Goal: Information Seeking & Learning: Learn about a topic

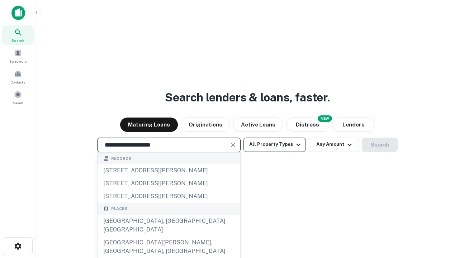
click at [169, 236] on div "[GEOGRAPHIC_DATA], [GEOGRAPHIC_DATA], [GEOGRAPHIC_DATA]" at bounding box center [169, 226] width 143 height 22
click at [275, 145] on button "All Property Types" at bounding box center [274, 145] width 62 height 14
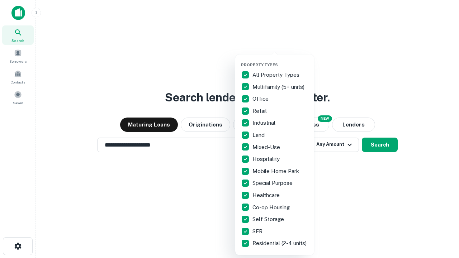
type input "**********"
click at [280, 60] on button "button" at bounding box center [280, 60] width 79 height 0
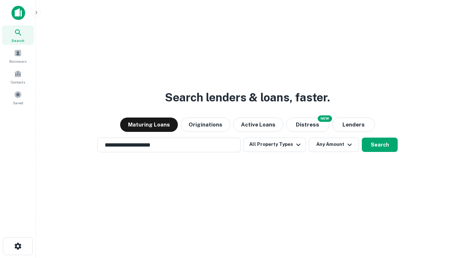
scroll to position [11, 0]
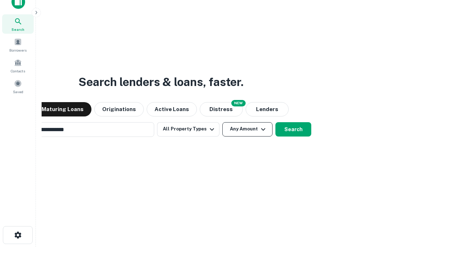
click at [222, 122] on button "Any Amount" at bounding box center [247, 129] width 50 height 14
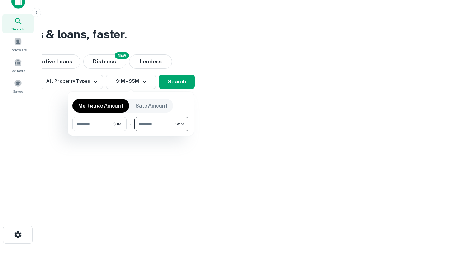
type input "*******"
click at [131, 131] on button "button" at bounding box center [130, 131] width 117 height 0
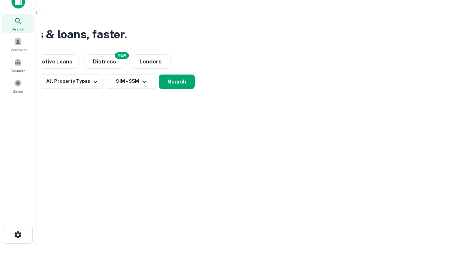
scroll to position [4, 132]
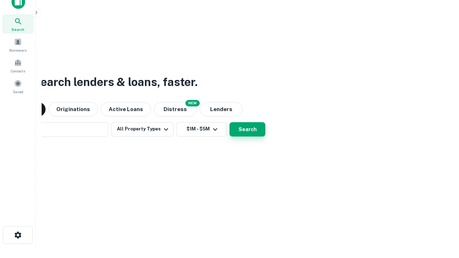
click at [229, 122] on button "Search" at bounding box center [247, 129] width 36 height 14
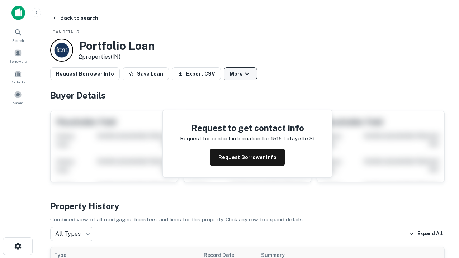
click at [240, 74] on button "More" at bounding box center [240, 73] width 33 height 13
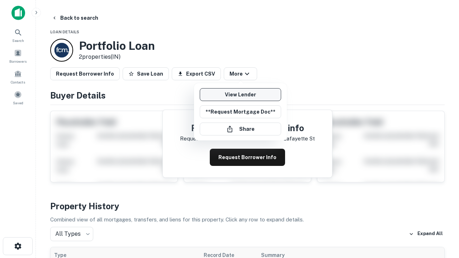
click at [240, 95] on link "View Lender" at bounding box center [240, 94] width 81 height 13
